Goal: Task Accomplishment & Management: Use online tool/utility

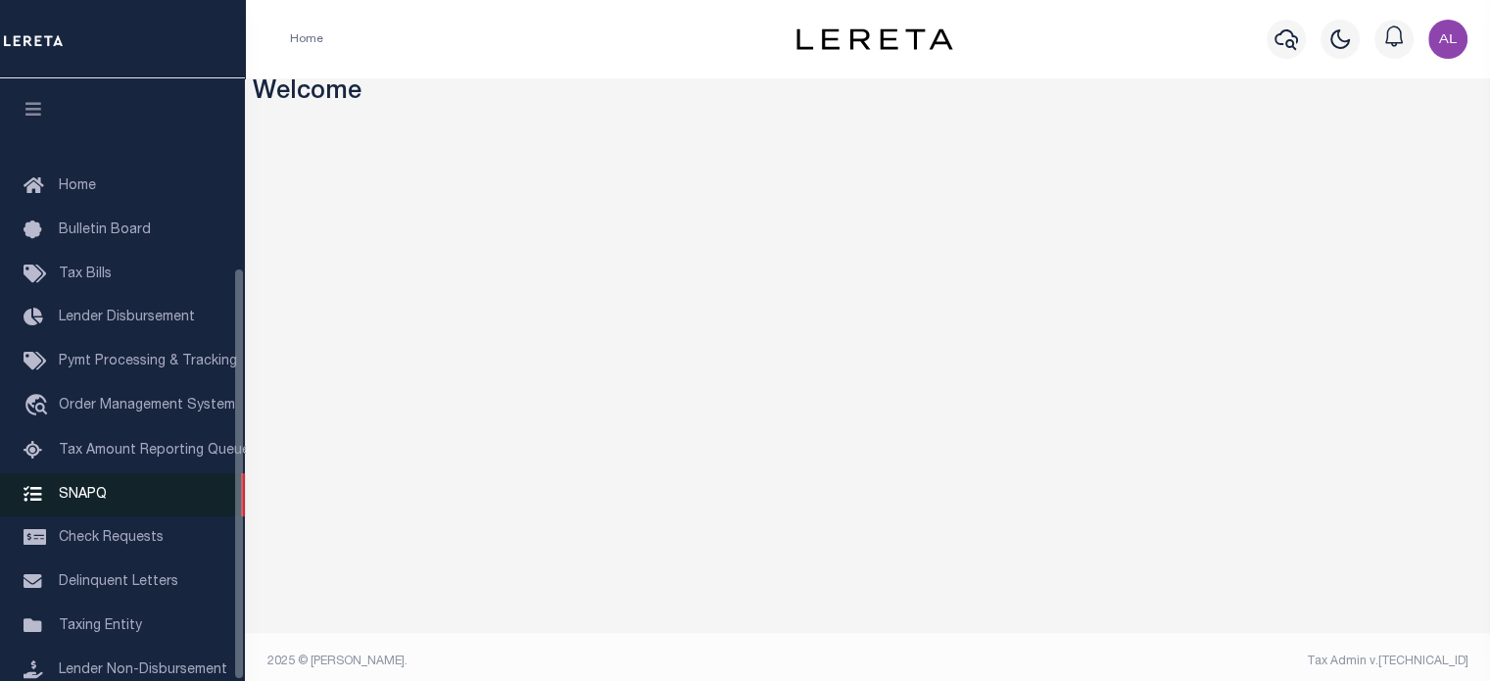
scroll to position [276, 0]
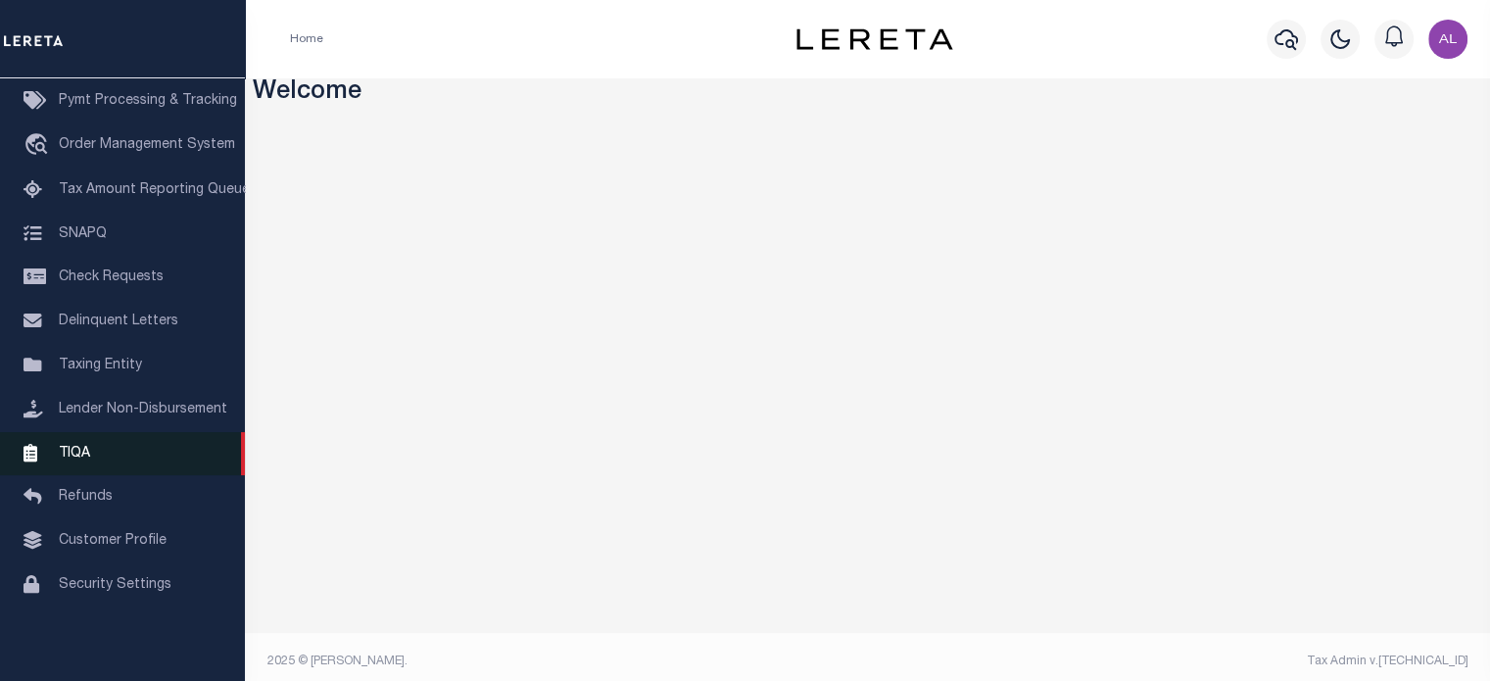
click at [98, 446] on link "TIQA" at bounding box center [122, 454] width 245 height 44
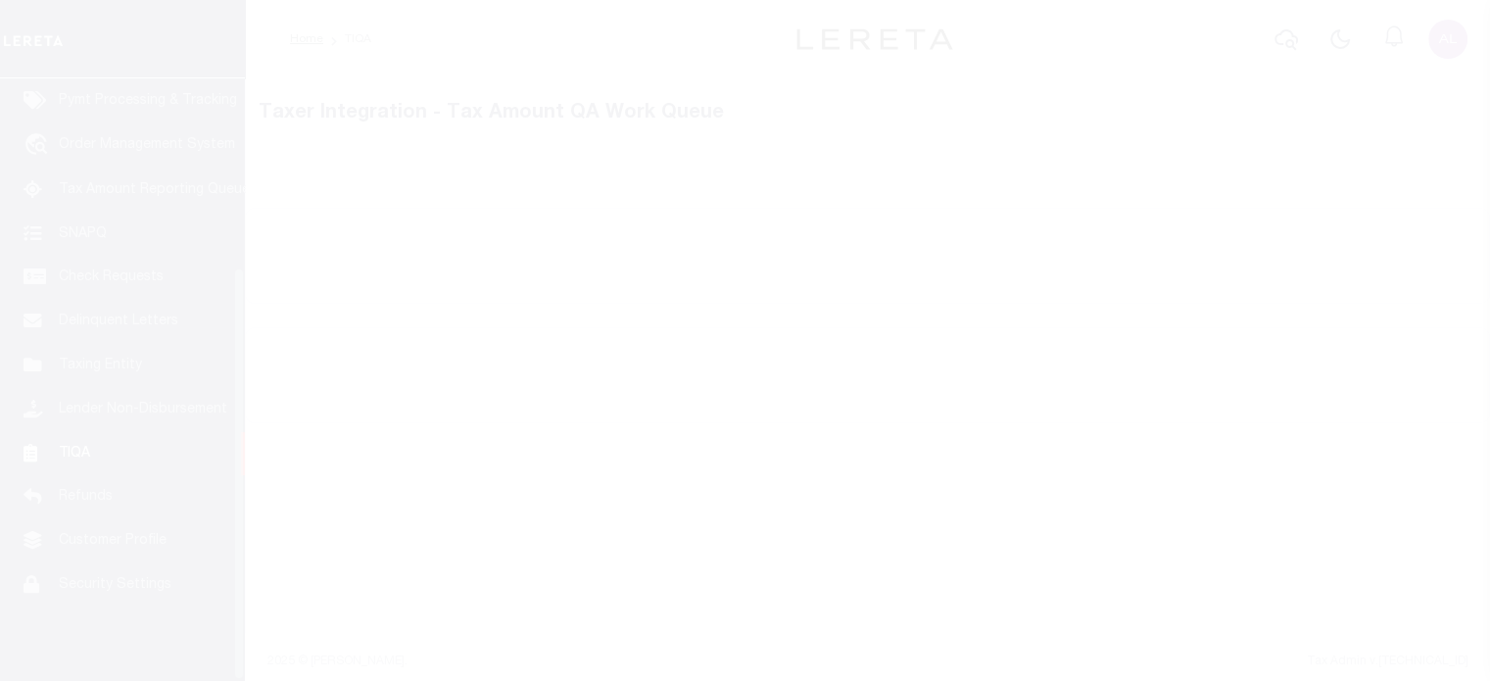
scroll to position [276, 0]
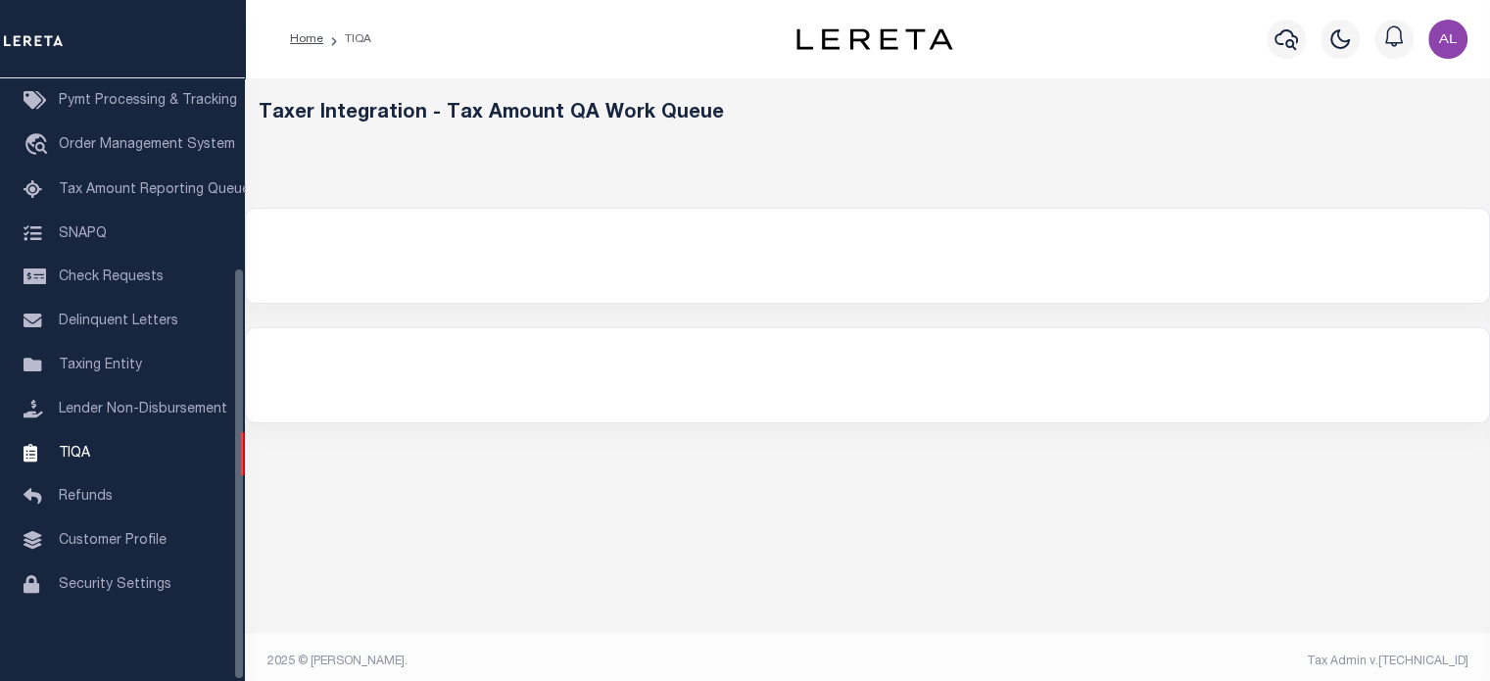
select select "200"
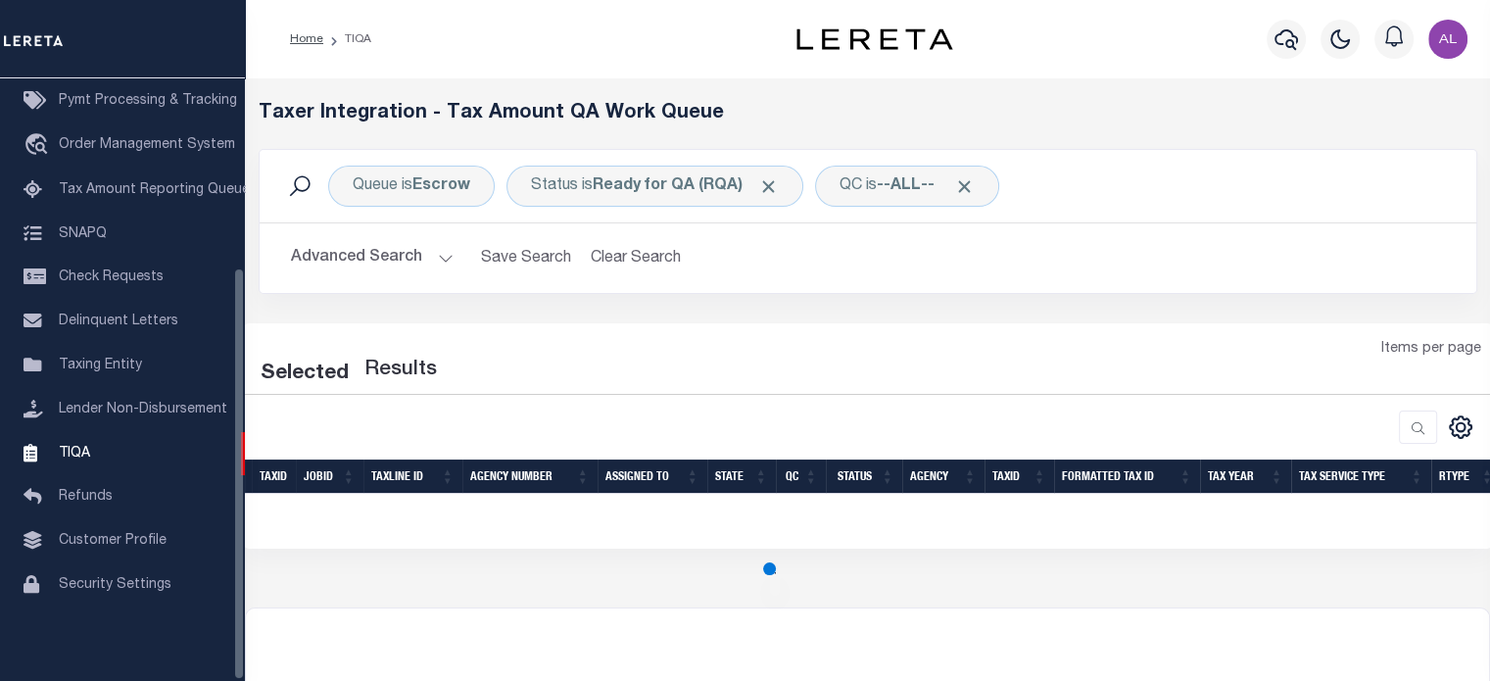
select select "200"
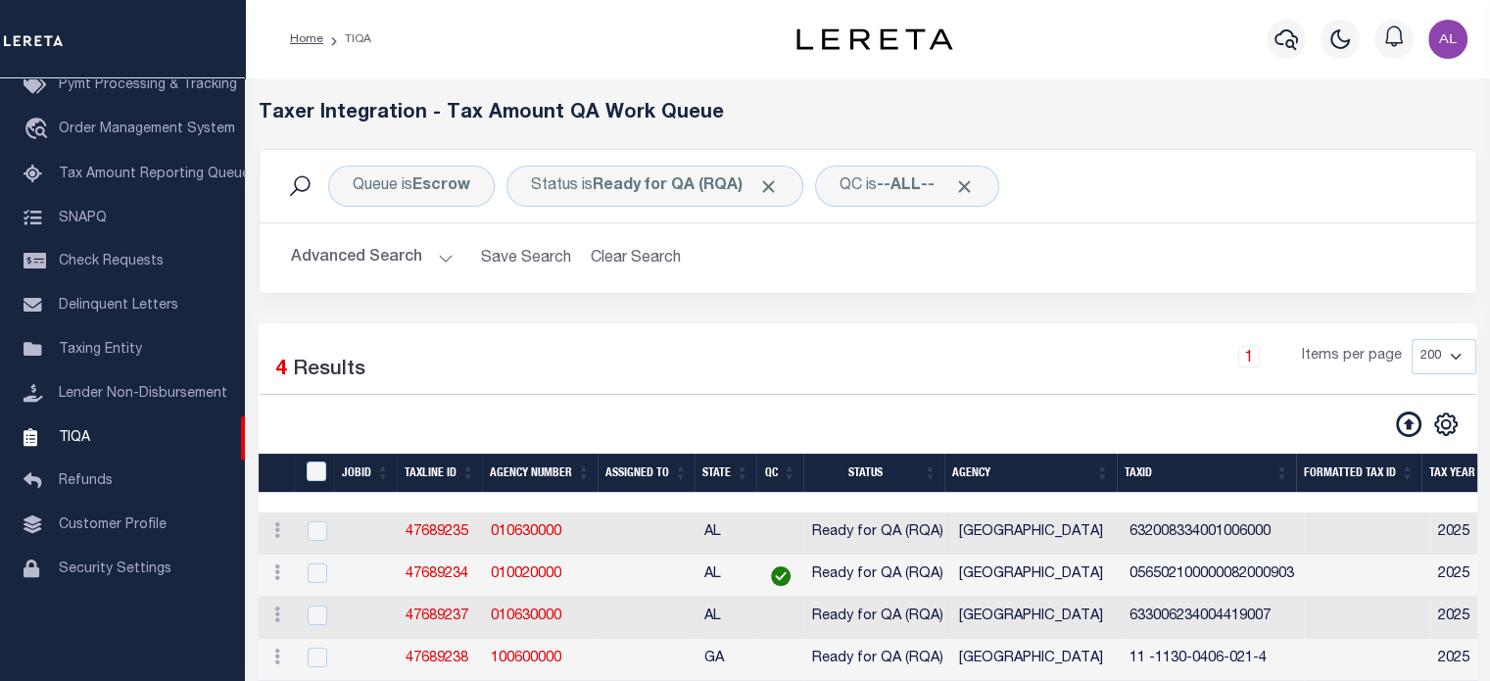
click at [98, 446] on link "TIQA" at bounding box center [122, 438] width 245 height 44
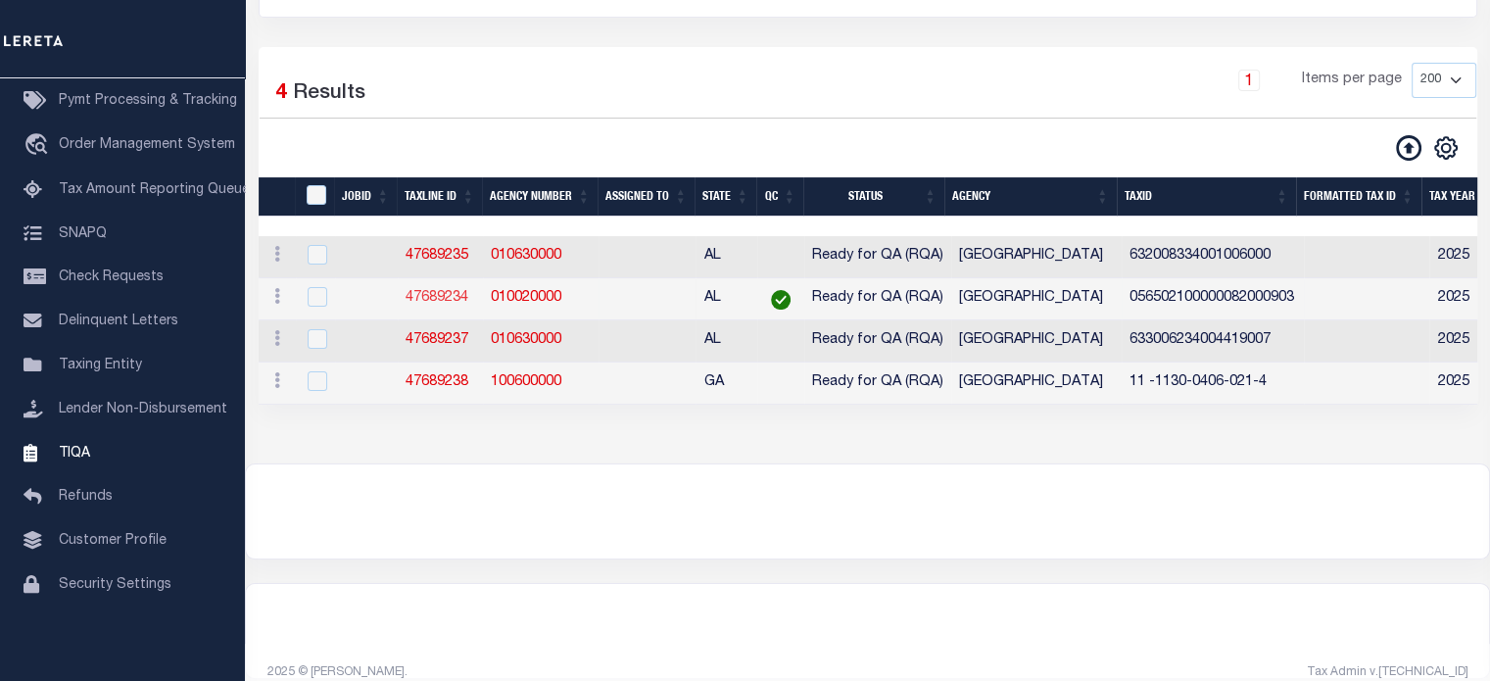
scroll to position [298, 0]
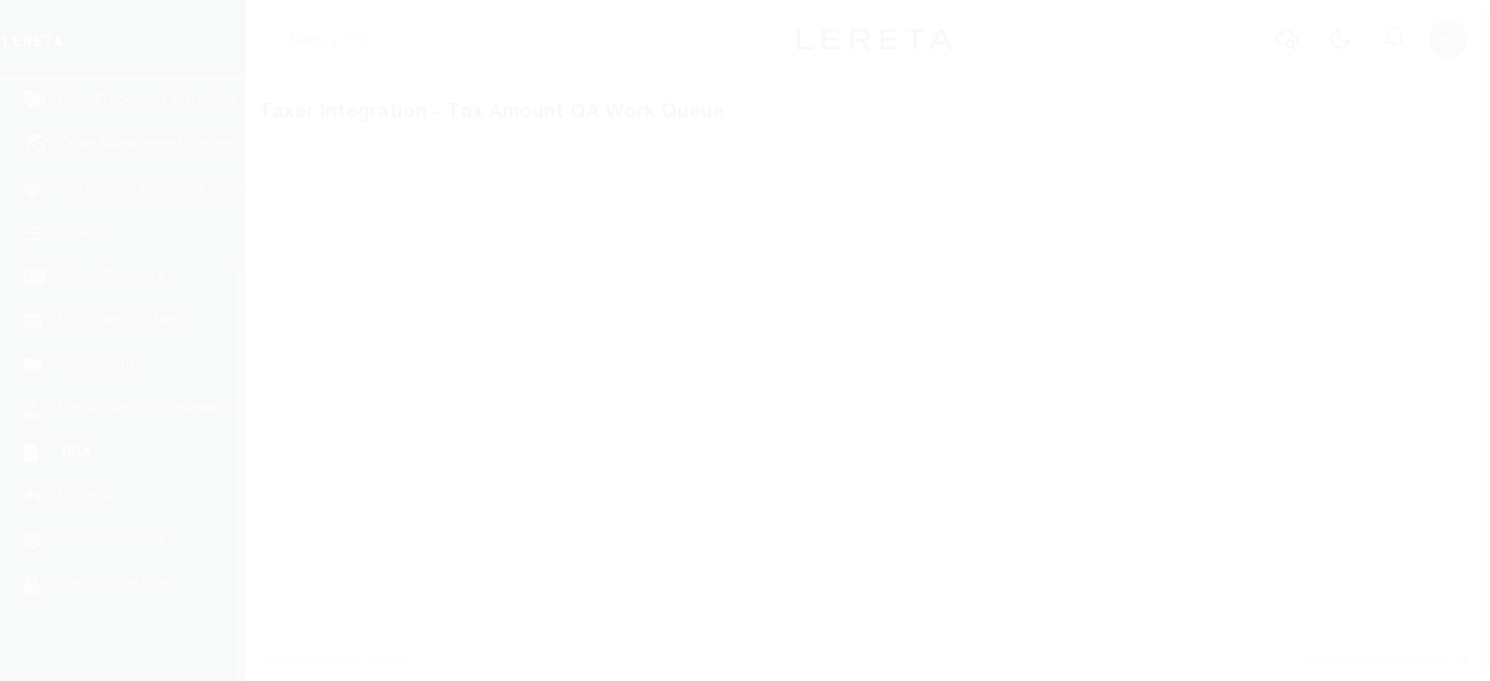
scroll to position [276, 0]
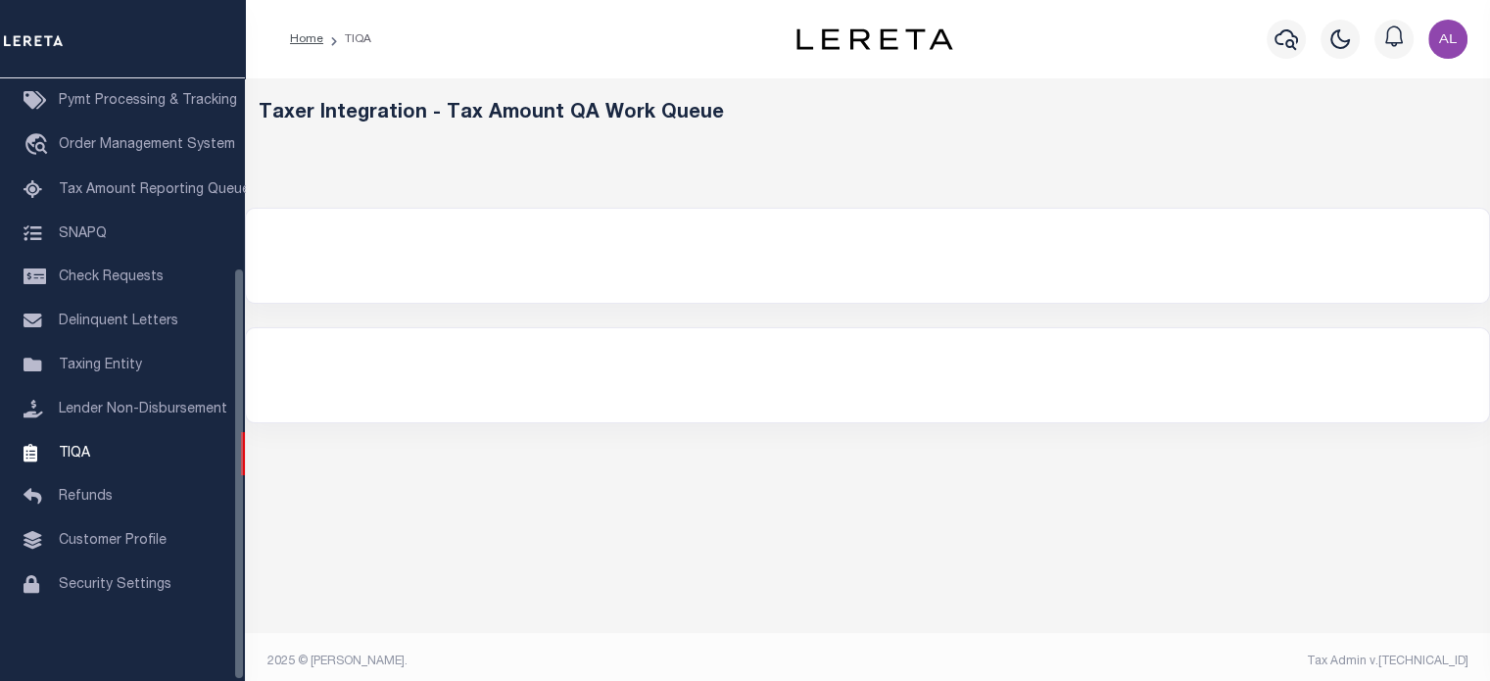
select select "200"
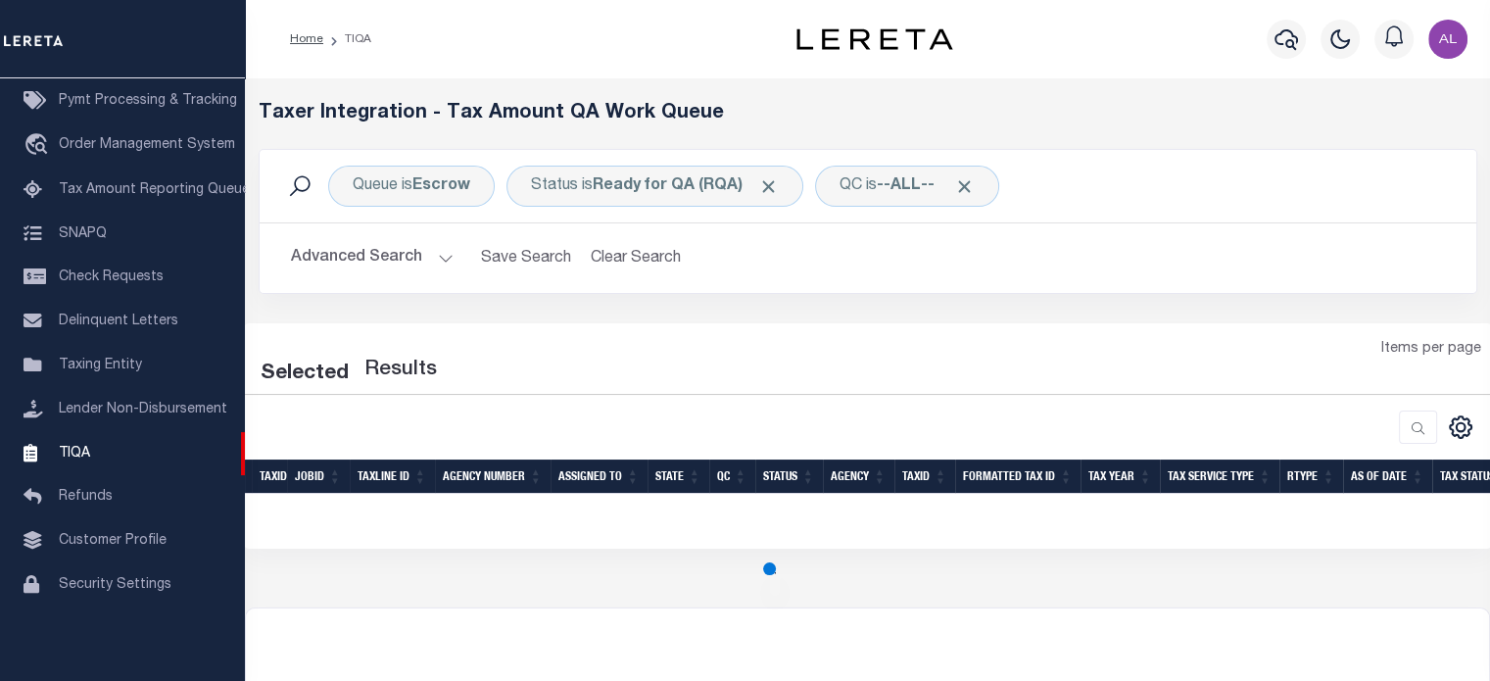
select select "200"
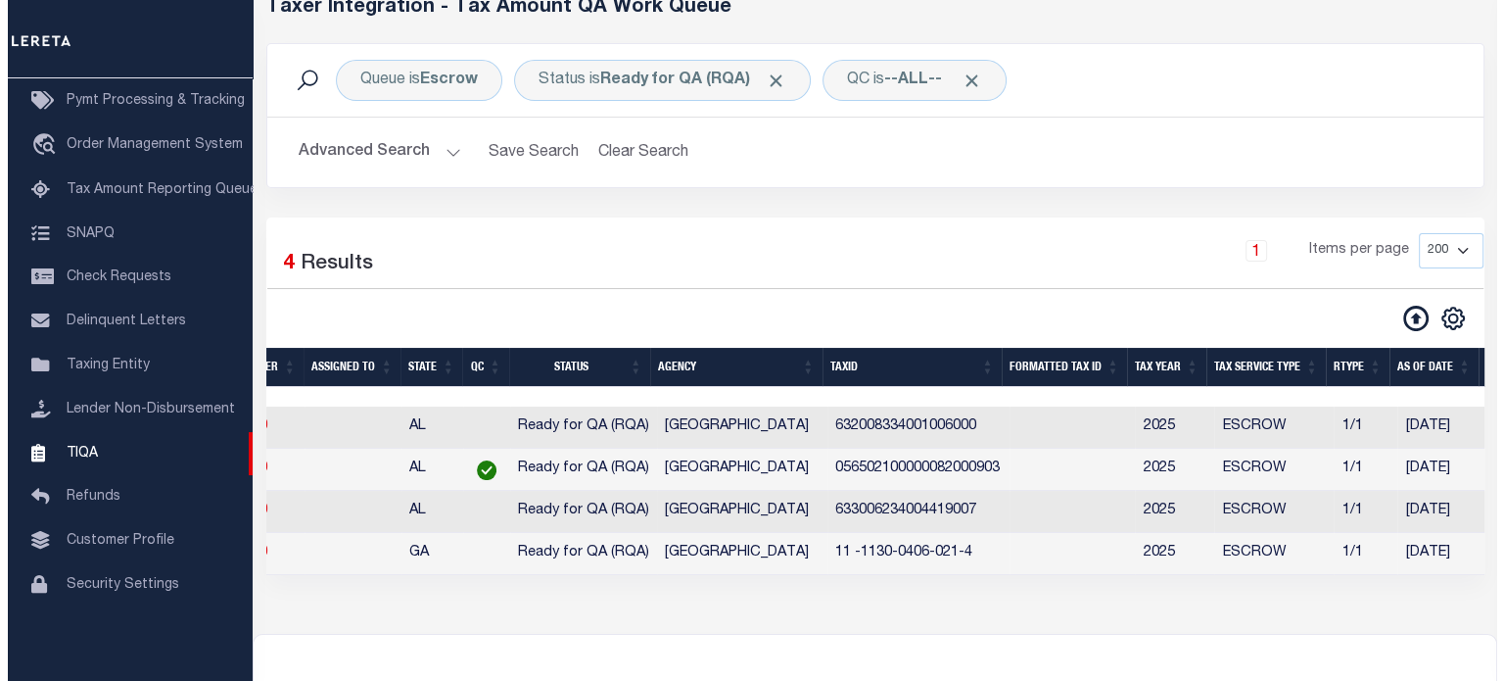
scroll to position [0, 376]
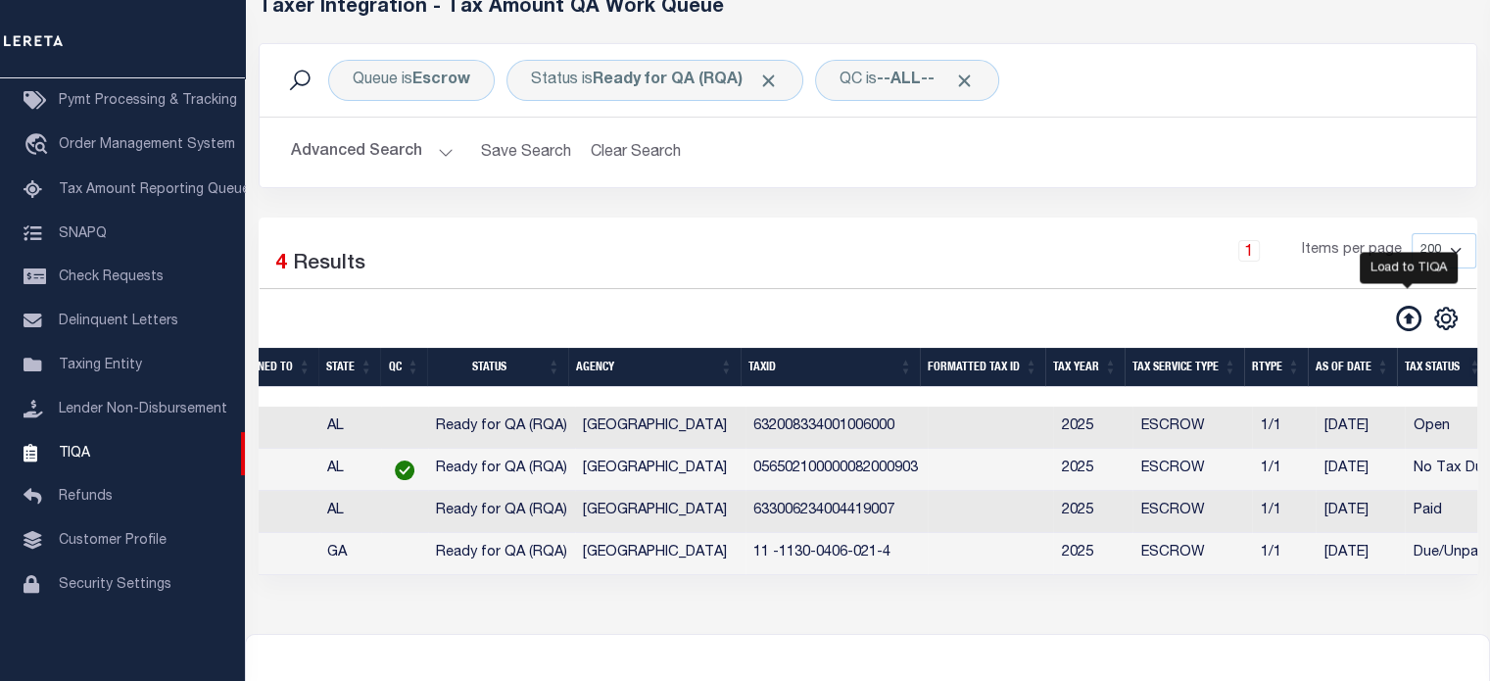
click at [1414, 309] on icon at bounding box center [1408, 318] width 25 height 25
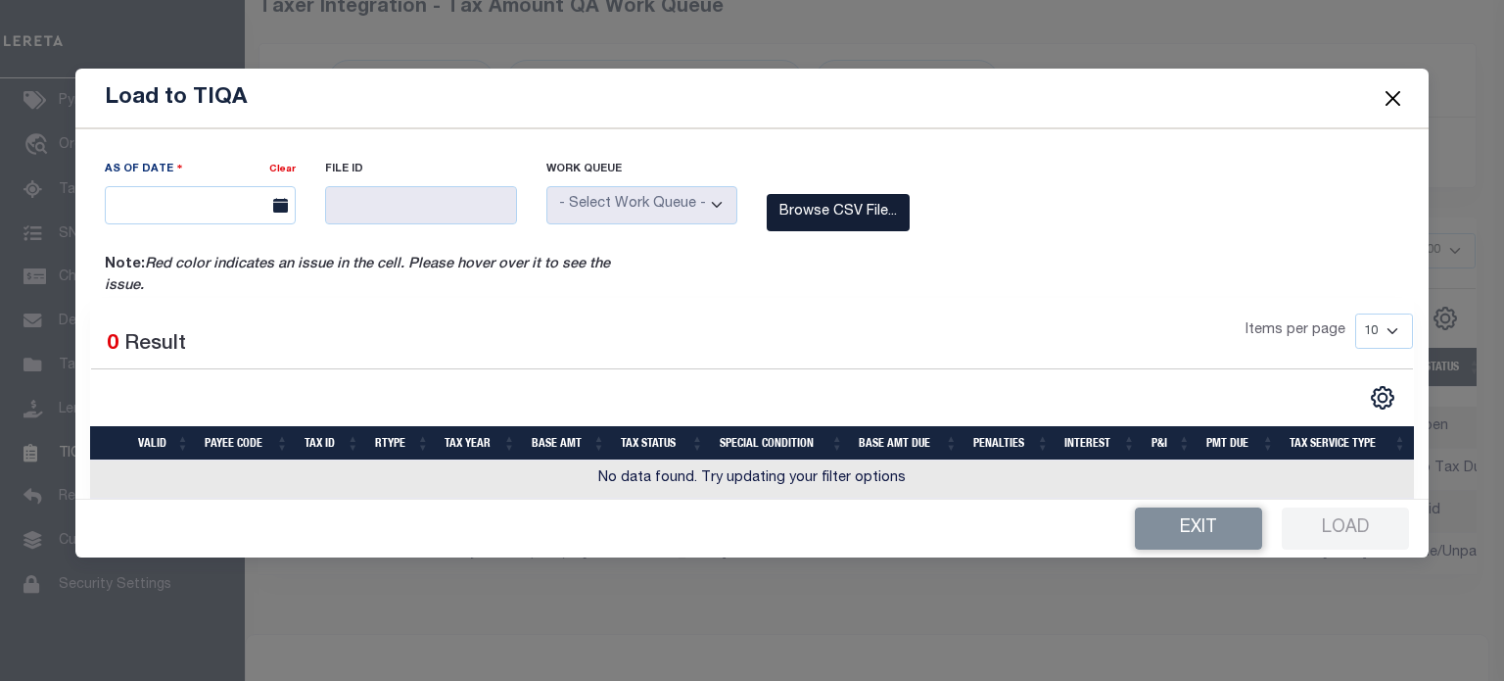
click at [846, 204] on label "Browse CSV File..." at bounding box center [838, 213] width 143 height 38
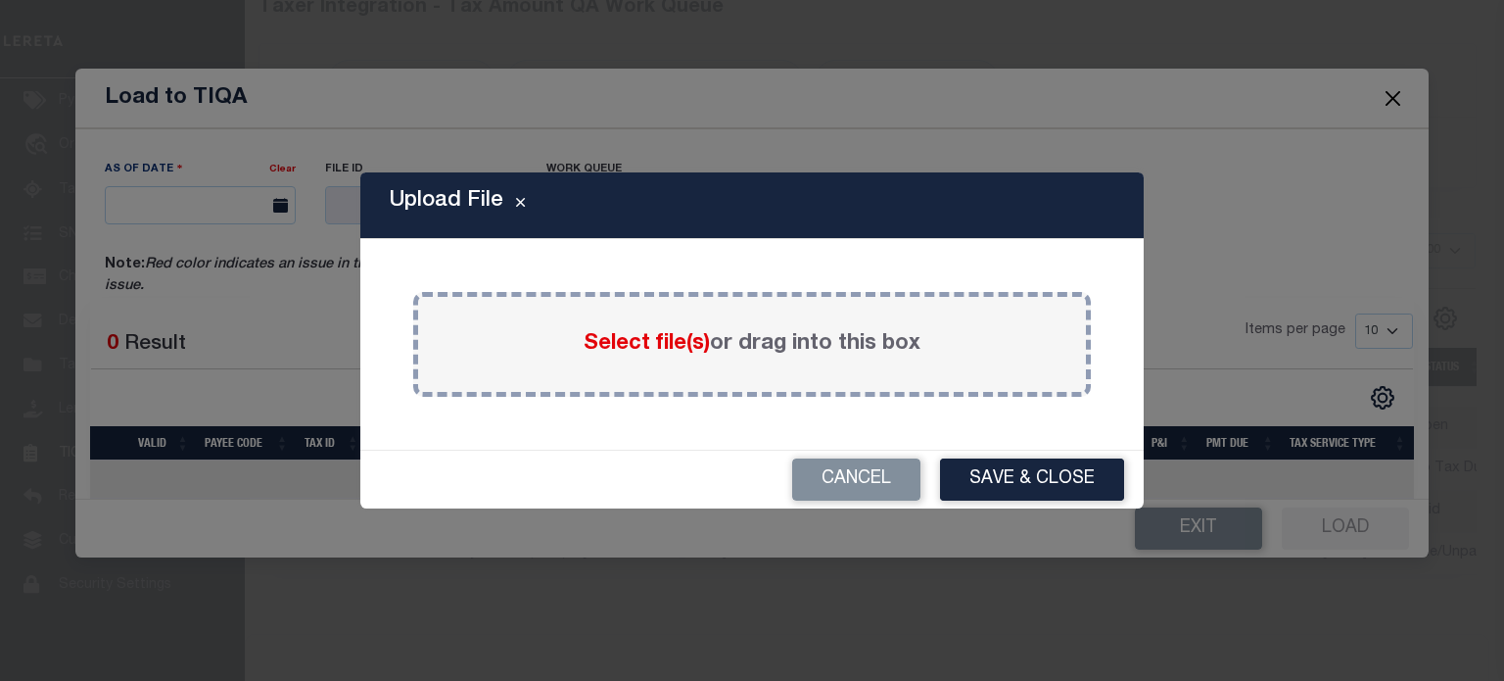
click at [649, 344] on span "Select file(s)" at bounding box center [647, 344] width 126 height 22
click at [0, 0] on input "Select file(s) or drag into this box" at bounding box center [0, 0] width 0 height 0
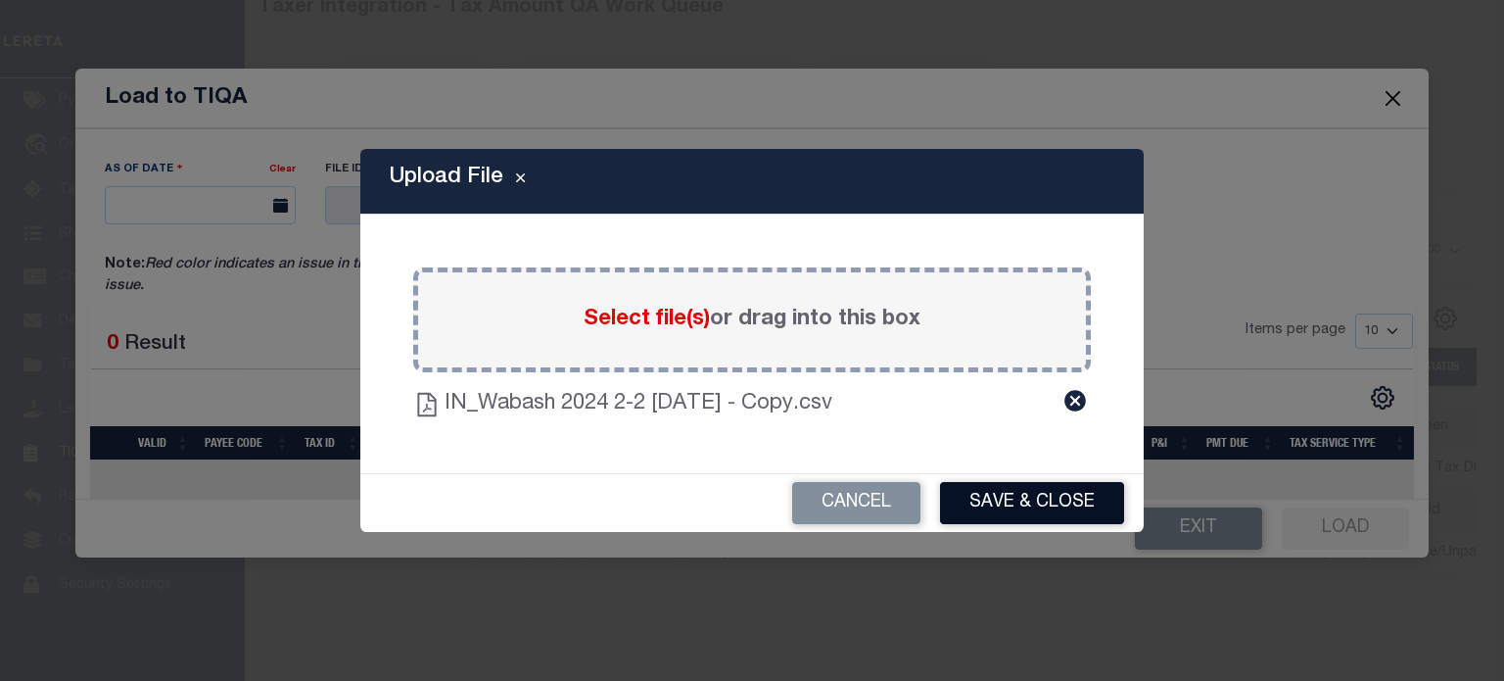
click at [1018, 511] on button "Save & Close" at bounding box center [1032, 503] width 184 height 42
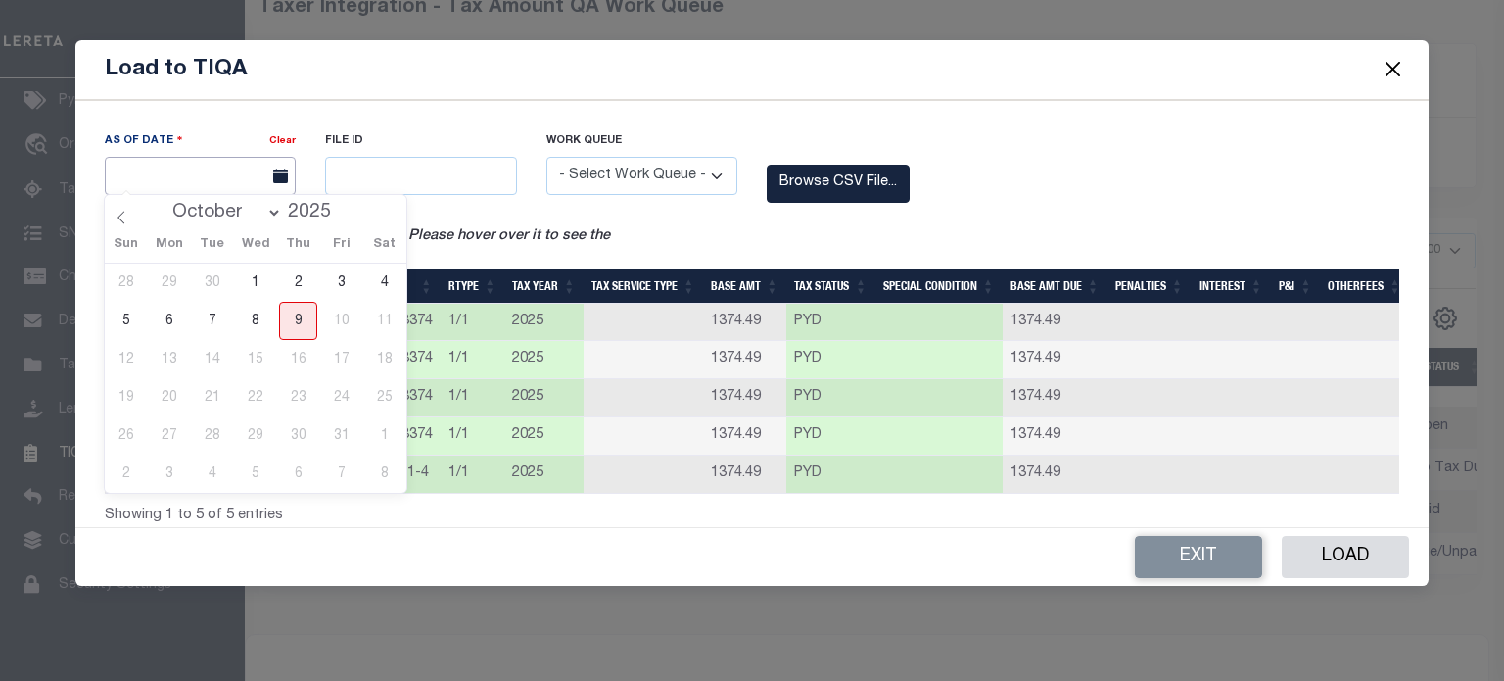
click at [227, 180] on input "text" at bounding box center [200, 176] width 191 height 38
click at [252, 319] on span "8" at bounding box center [255, 321] width 38 height 38
type input "10/08/2025"
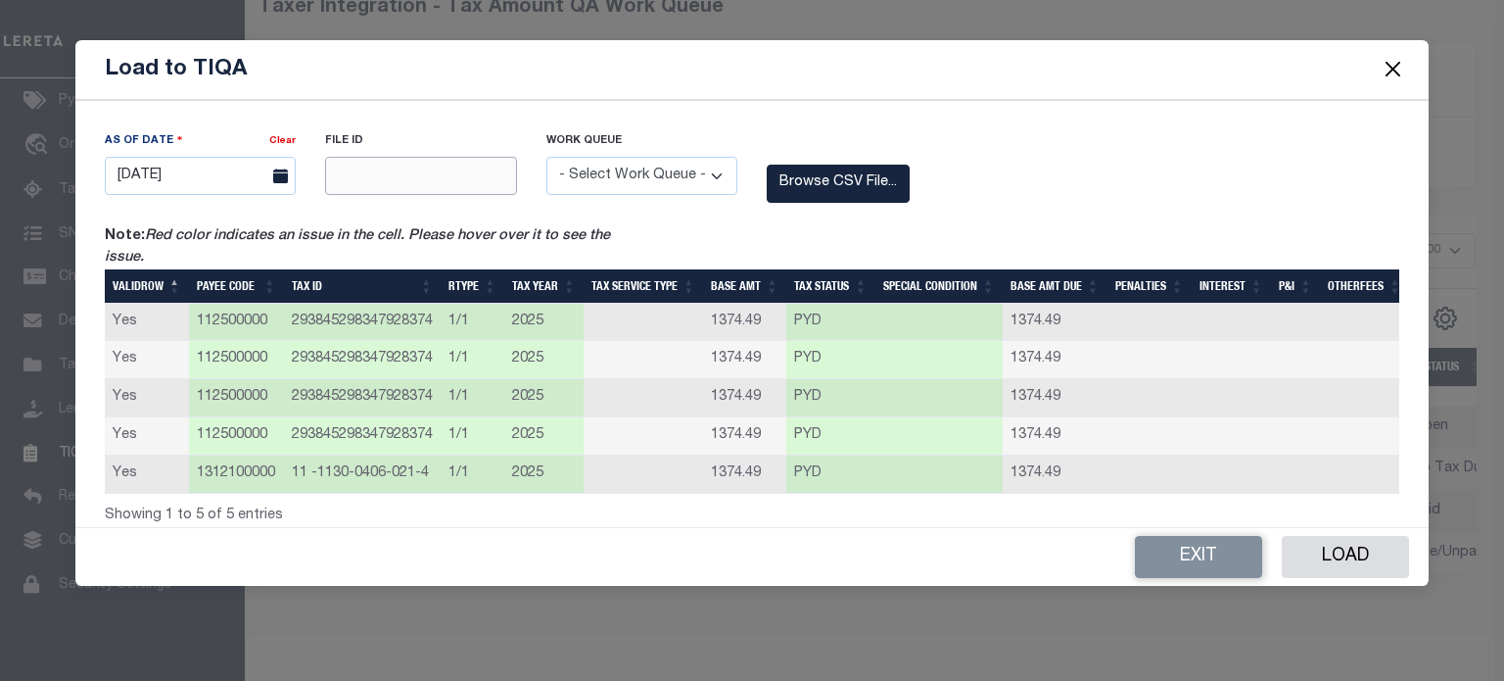
click at [376, 157] on input "text" at bounding box center [420, 176] width 191 height 38
type input "12345"
click at [619, 175] on select "- Select Work Queue - Delinquent Escrow" at bounding box center [642, 176] width 191 height 38
select select "ESC"
click at [547, 157] on select "- Select Work Queue - Delinquent Escrow" at bounding box center [642, 176] width 191 height 38
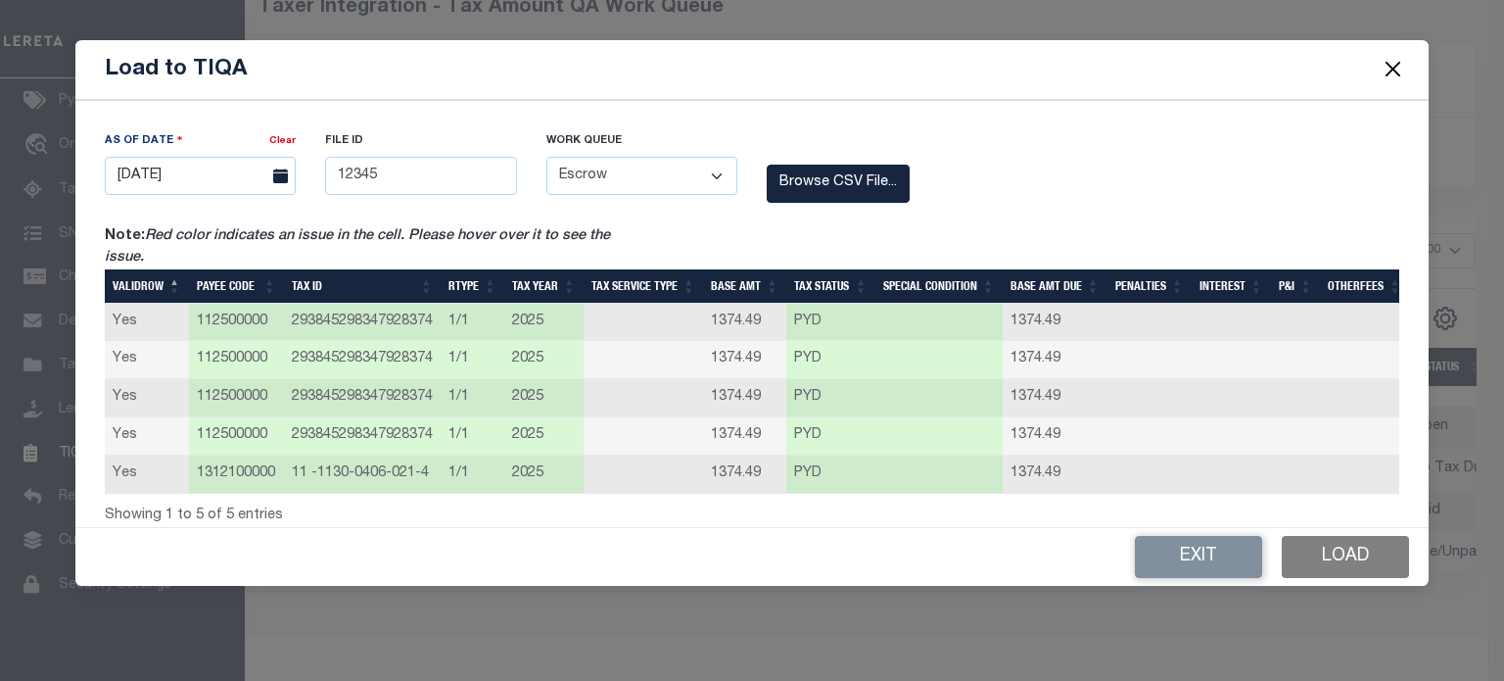
click at [1344, 563] on button "Load" at bounding box center [1345, 557] width 127 height 42
